Goal: Find specific page/section

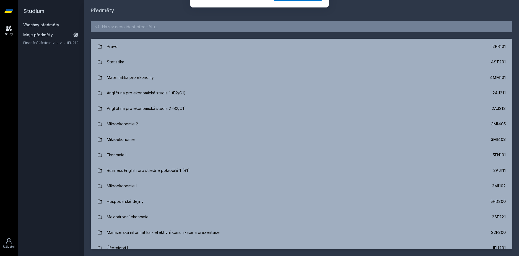
click at [263, 33] on button "Ne" at bounding box center [261, 36] width 20 height 14
click at [138, 25] on input "search" at bounding box center [302, 26] width 422 height 11
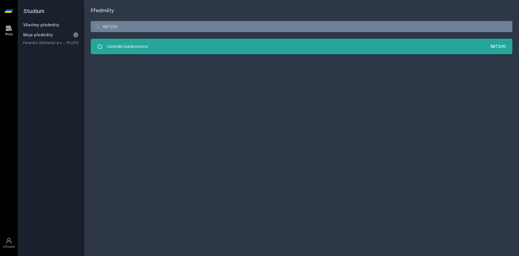
type input "1MT200"
click at [275, 39] on link "Centrální bankovnictví 1MT200" at bounding box center [302, 46] width 422 height 15
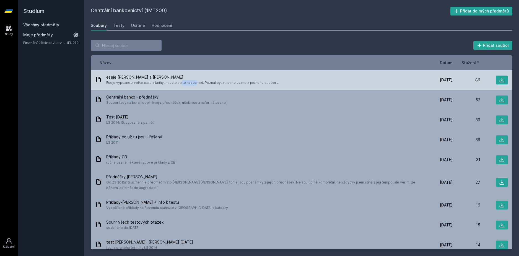
drag, startPoint x: 152, startPoint y: 81, endPoint x: 166, endPoint y: 81, distance: 13.6
click at [166, 81] on span "Eseje vypsane z velke casti z knihy, neucte se to nazpamet. Poznal by, ze se to…" at bounding box center [192, 83] width 173 height 6
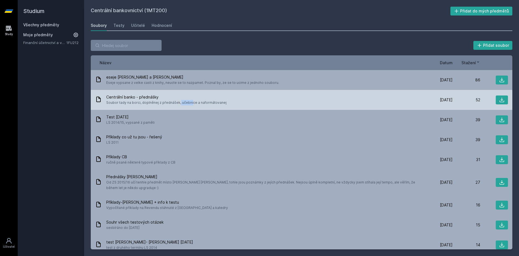
drag, startPoint x: 162, startPoint y: 103, endPoint x: 152, endPoint y: 104, distance: 10.0
click at [152, 104] on span "Soubor tady na borci, doplněnej z přednášek, učebnice a naformátovanej" at bounding box center [166, 103] width 120 height 6
drag, startPoint x: 496, startPoint y: 99, endPoint x: 491, endPoint y: 101, distance: 5.3
click at [496, 99] on button at bounding box center [502, 99] width 12 height 9
